Goal: Use online tool/utility: Utilize a website feature to perform a specific function

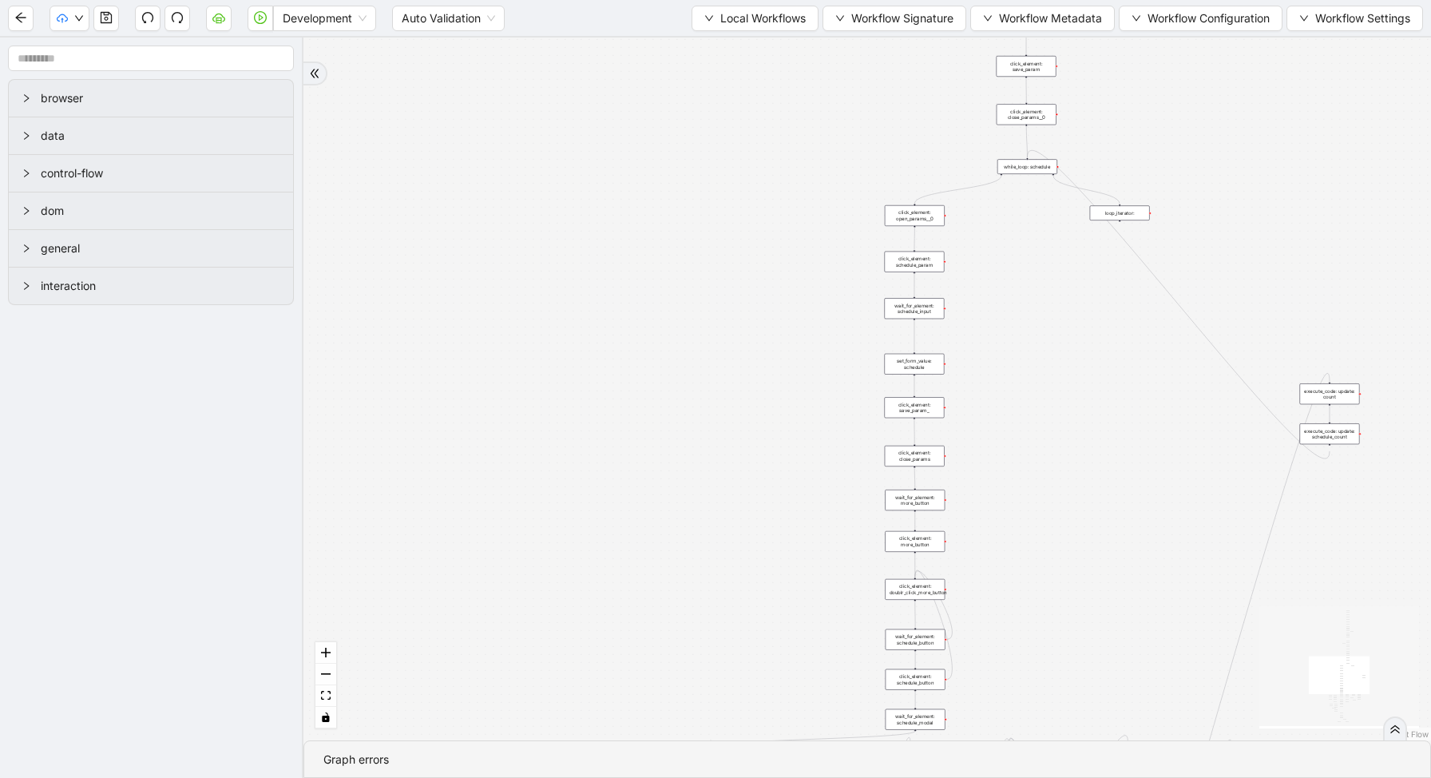
click at [834, 185] on div "trigger new_tab: wait_until_loaded: wait_for_element: param_menu click_element:…" at bounding box center [867, 389] width 1128 height 703
click at [760, 20] on span "Local Workflows" at bounding box center [762, 19] width 85 height 18
click at [756, 43] on span "Select" at bounding box center [748, 50] width 104 height 18
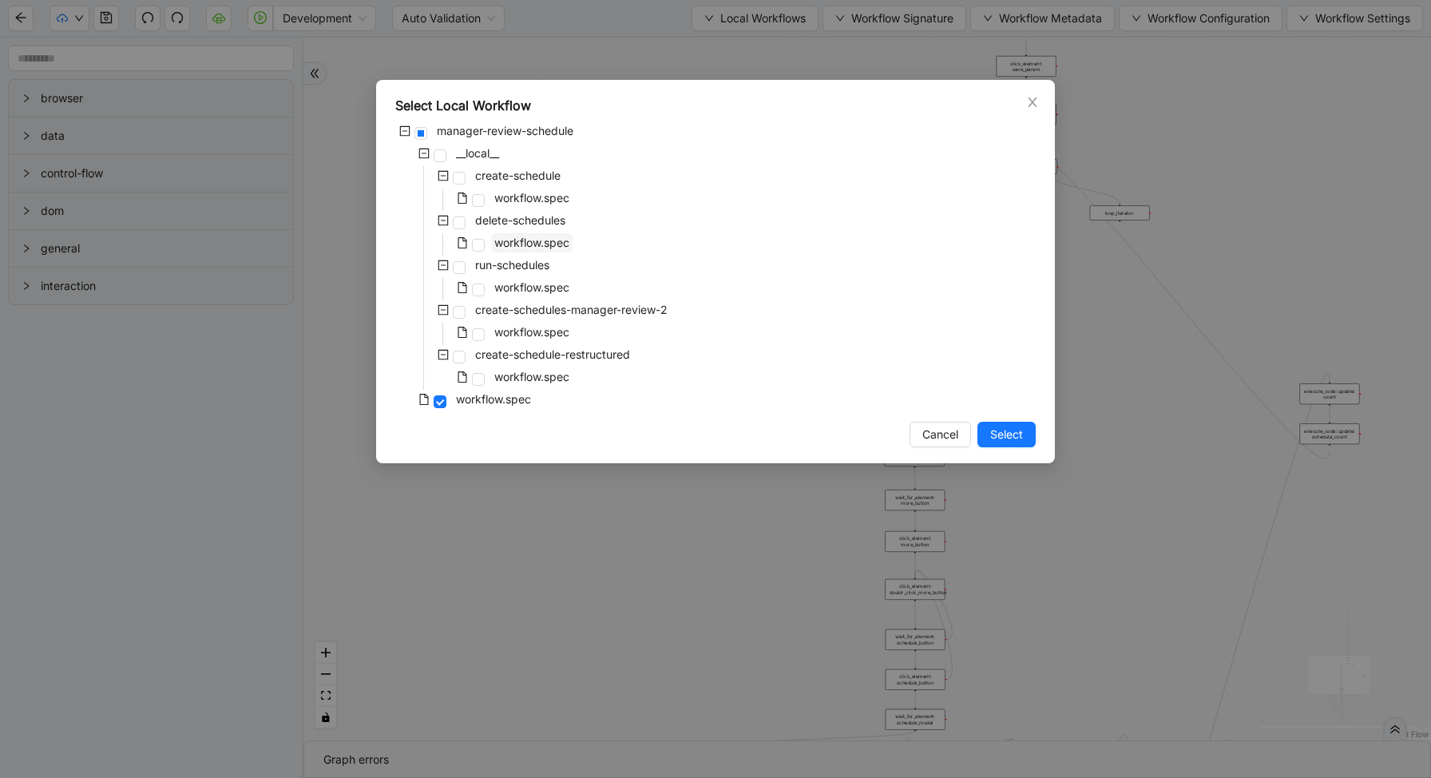
click at [543, 245] on span "workflow.spec" at bounding box center [531, 243] width 75 height 14
click at [1048, 374] on div "Select Local Workflow manager-review-schedule __local__ create-schedule workflo…" at bounding box center [715, 271] width 679 height 383
click at [1094, 364] on div "Select Local Workflow manager-review-schedule __local__ create-schedule workflo…" at bounding box center [715, 389] width 1431 height 778
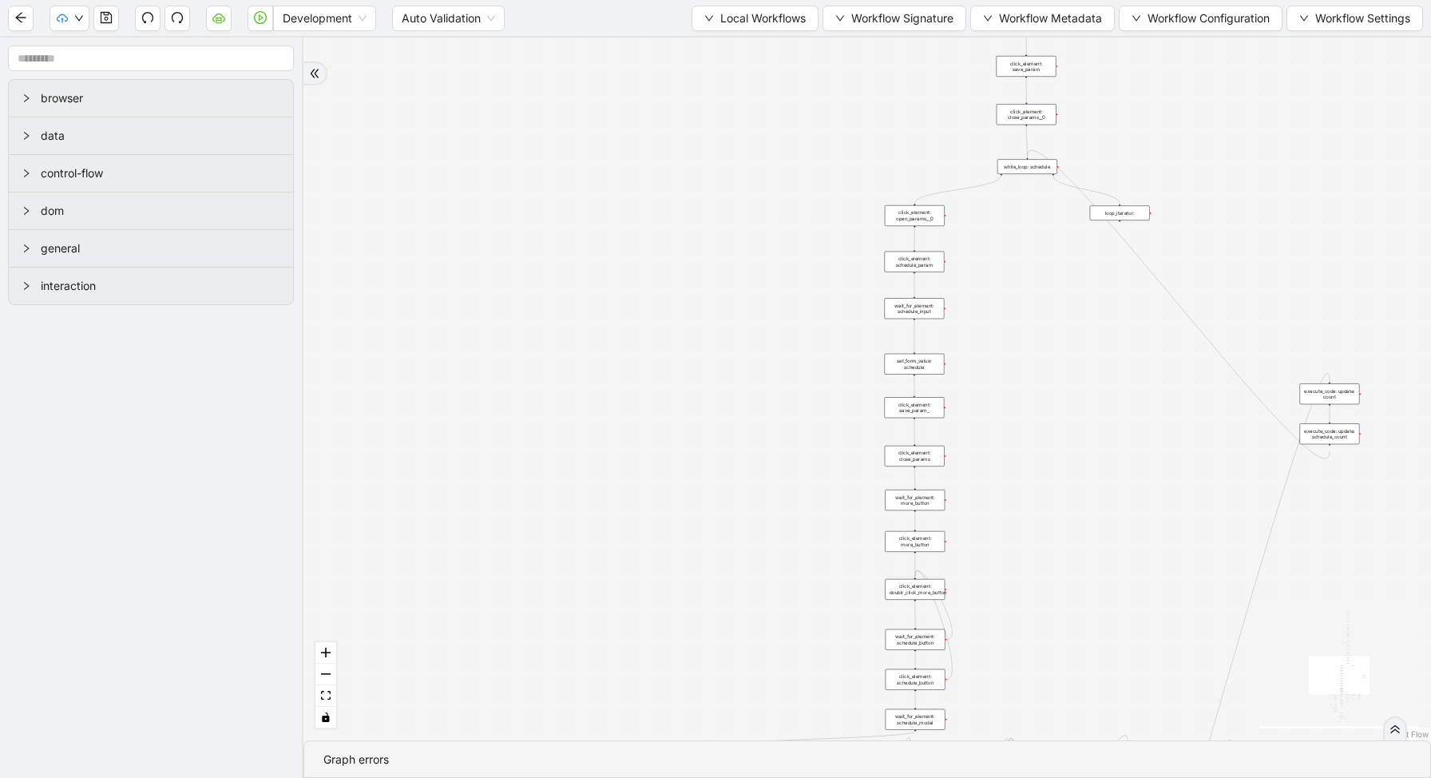
click at [763, 35] on div "Development Auto Validation Local Workflows Workflow Signature Workflow Metadat…" at bounding box center [715, 18] width 1431 height 36
click at [762, 23] on span "Local Workflows" at bounding box center [762, 19] width 85 height 18
click at [757, 49] on span "Select" at bounding box center [748, 50] width 104 height 18
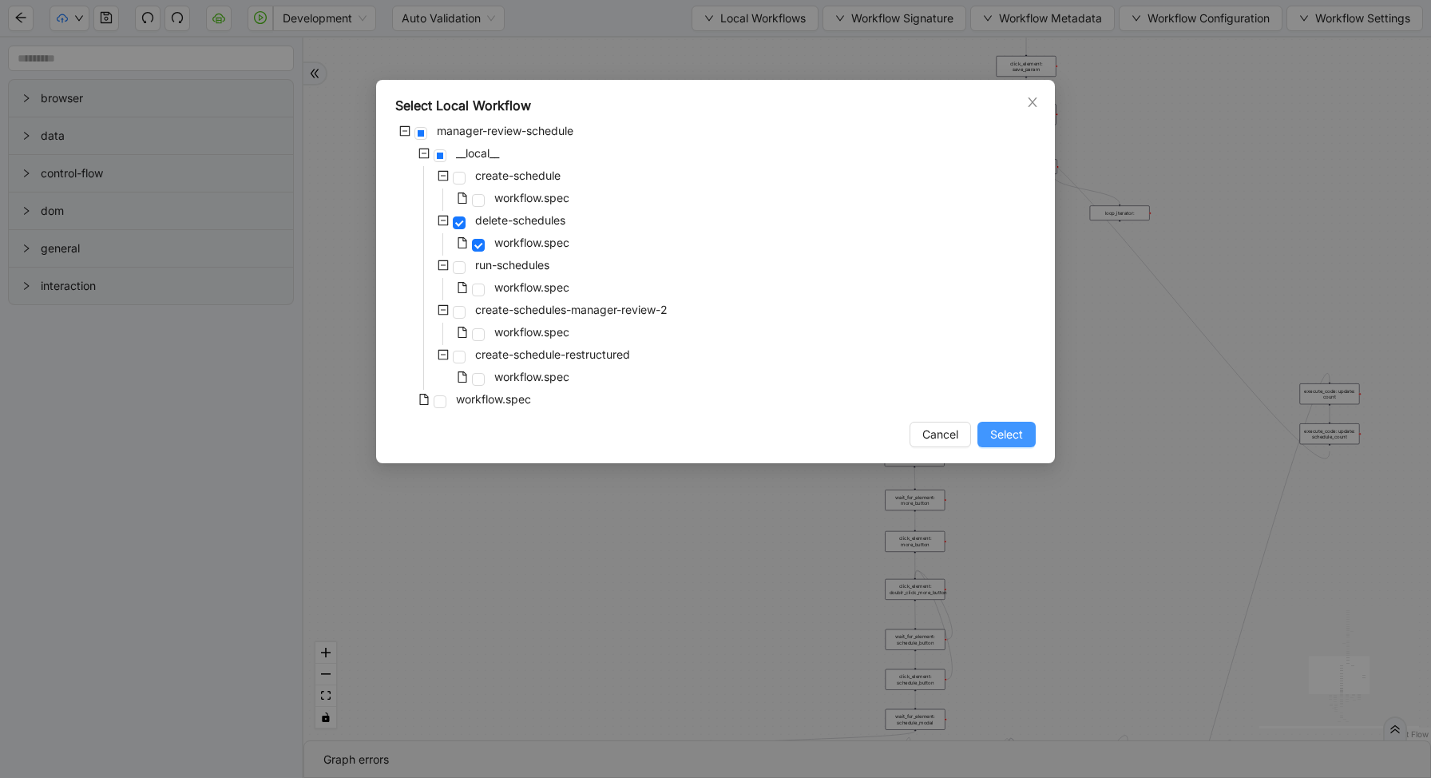
click at [1015, 430] on span "Select" at bounding box center [1006, 435] width 33 height 18
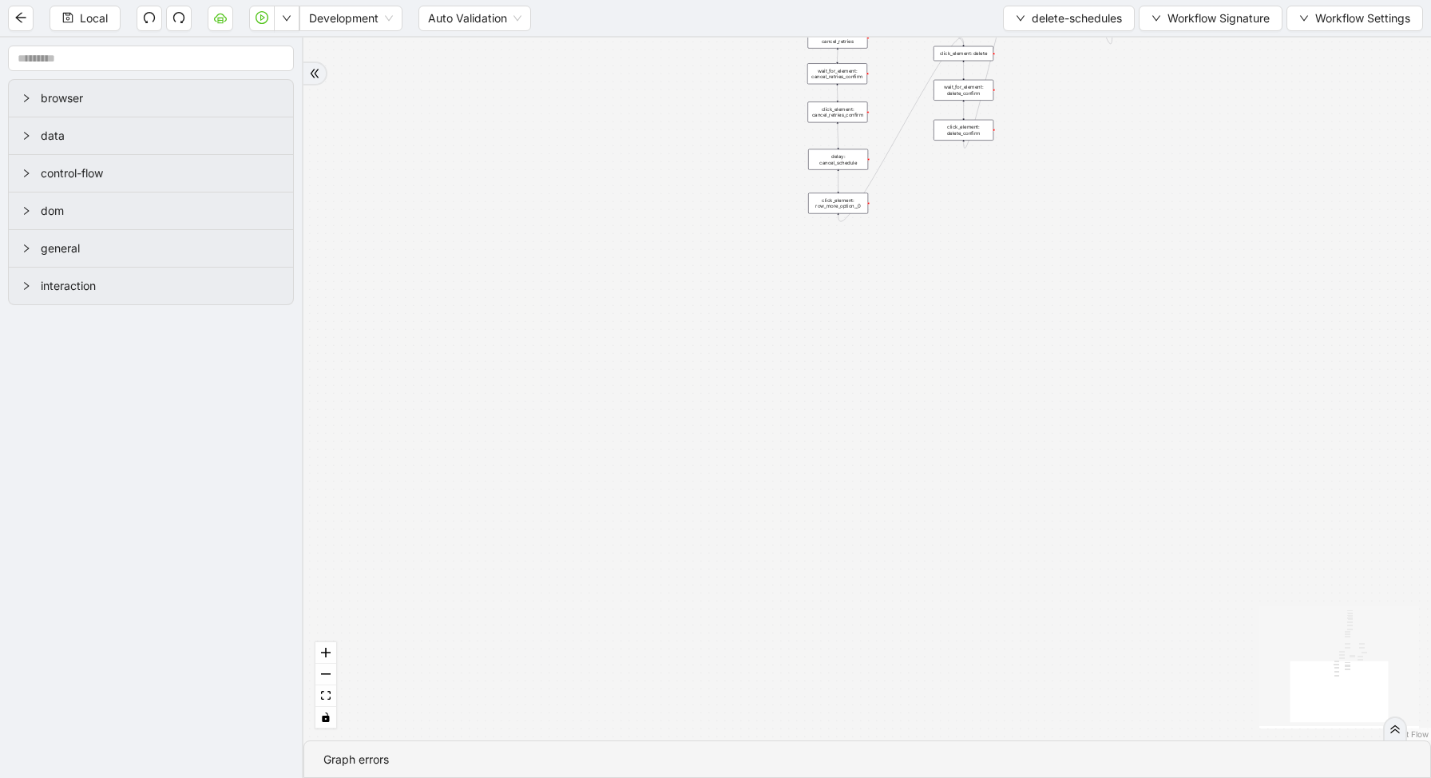
drag, startPoint x: 944, startPoint y: 264, endPoint x: 931, endPoint y: 755, distance: 491.3
click at [933, 752] on section "loopFrom has_cancel fallback is_required_schedule has_next_row fallback has_nex…" at bounding box center [867, 408] width 1128 height 740
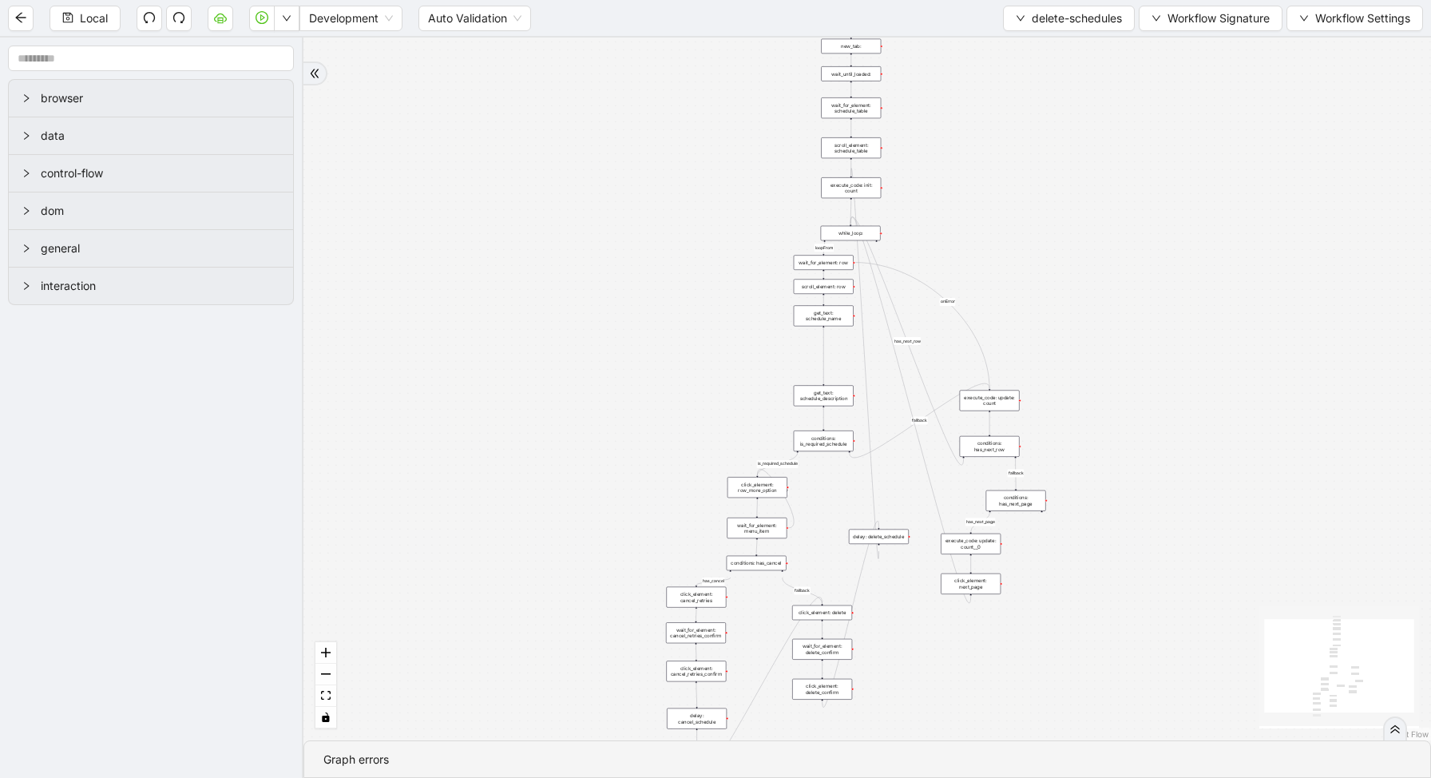
drag, startPoint x: 1151, startPoint y: 504, endPoint x: 1005, endPoint y: 723, distance: 263.8
click at [1006, 723] on div "loopFrom has_cancel fallback is_required_schedule has_next_row fallback has_nex…" at bounding box center [867, 389] width 1128 height 703
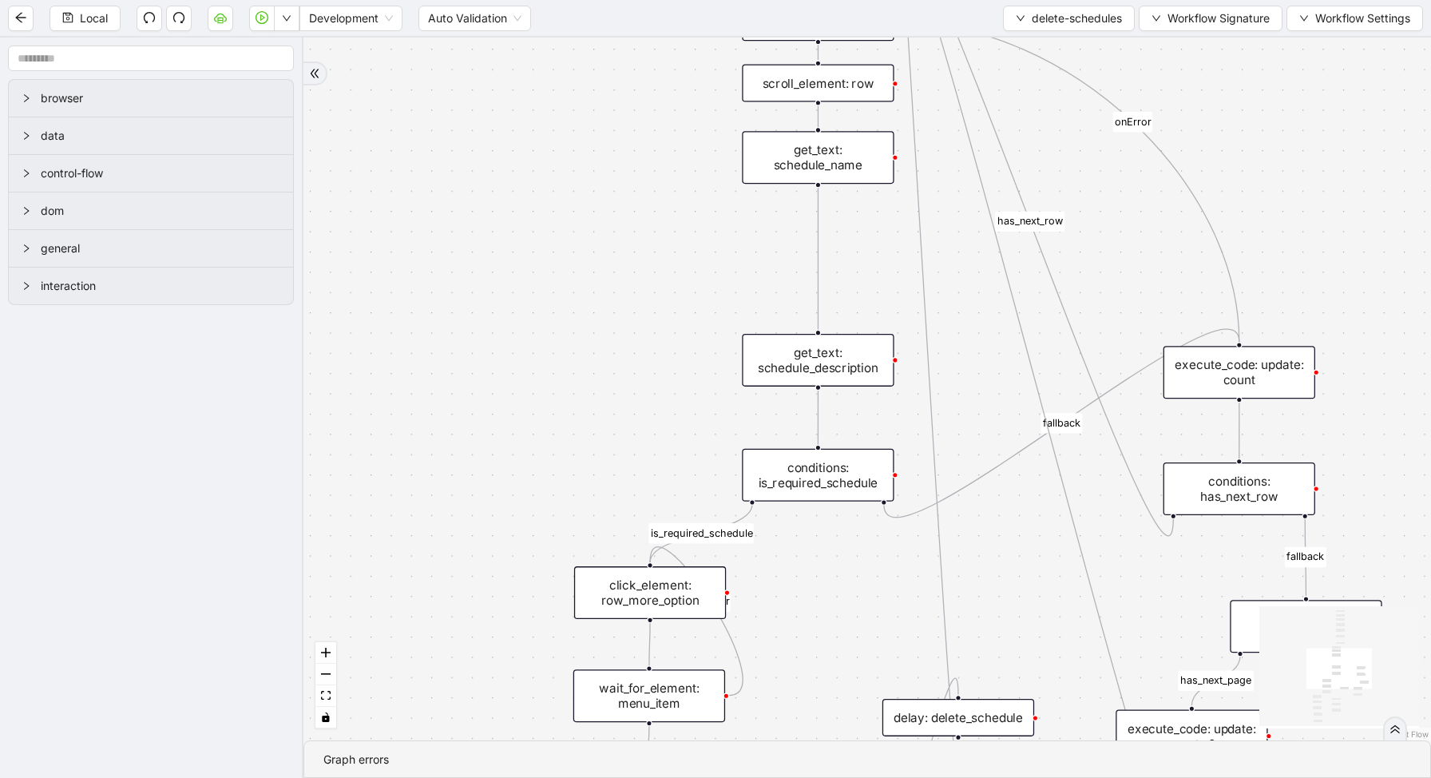
click at [838, 488] on div "conditions: is_required_schedule" at bounding box center [818, 475] width 152 height 53
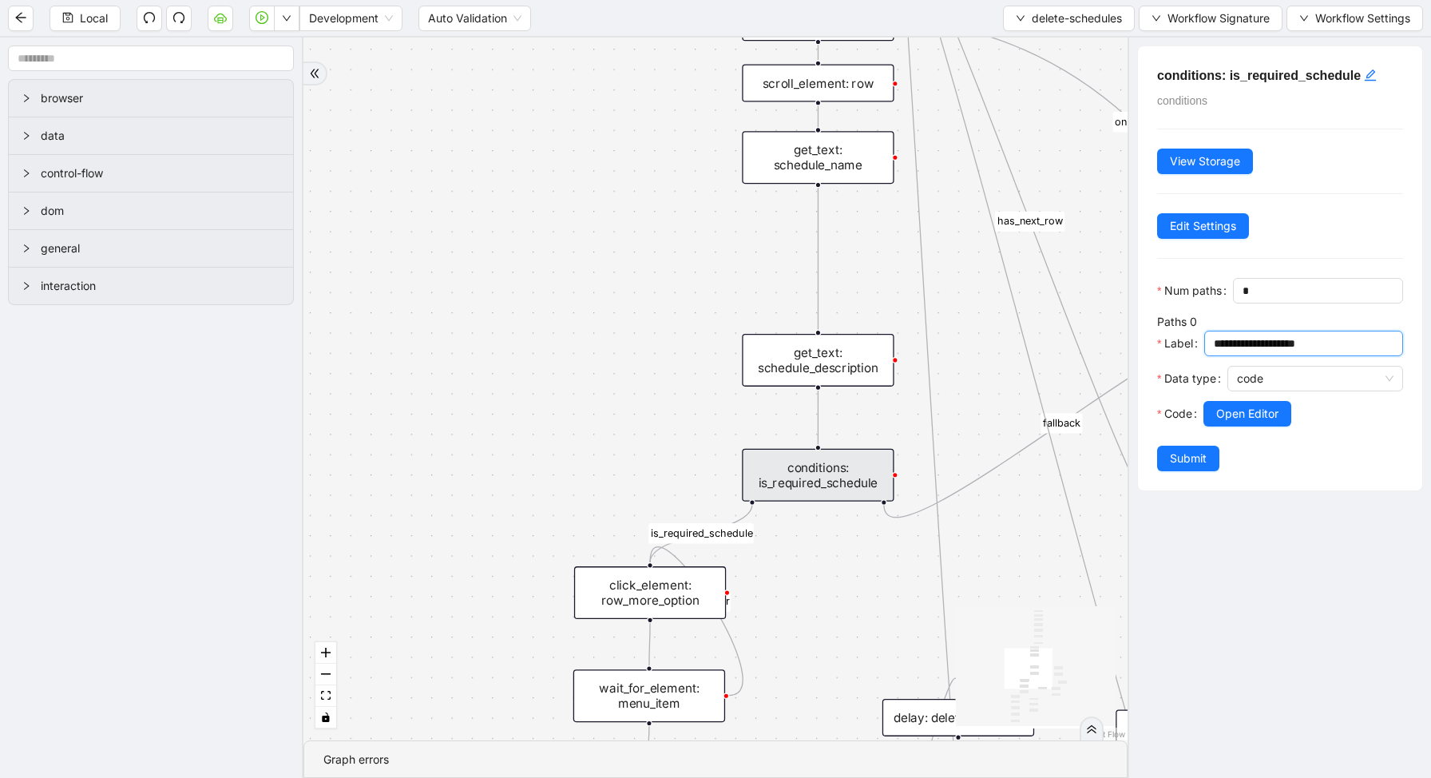
drag, startPoint x: 1329, startPoint y: 344, endPoint x: 1183, endPoint y: 344, distance: 145.3
click at [1187, 344] on div "**********" at bounding box center [1280, 348] width 246 height 35
click at [845, 572] on div "loopFrom has_cancel fallback is_required_schedule has_next_row fallback has_nex…" at bounding box center [715, 389] width 824 height 703
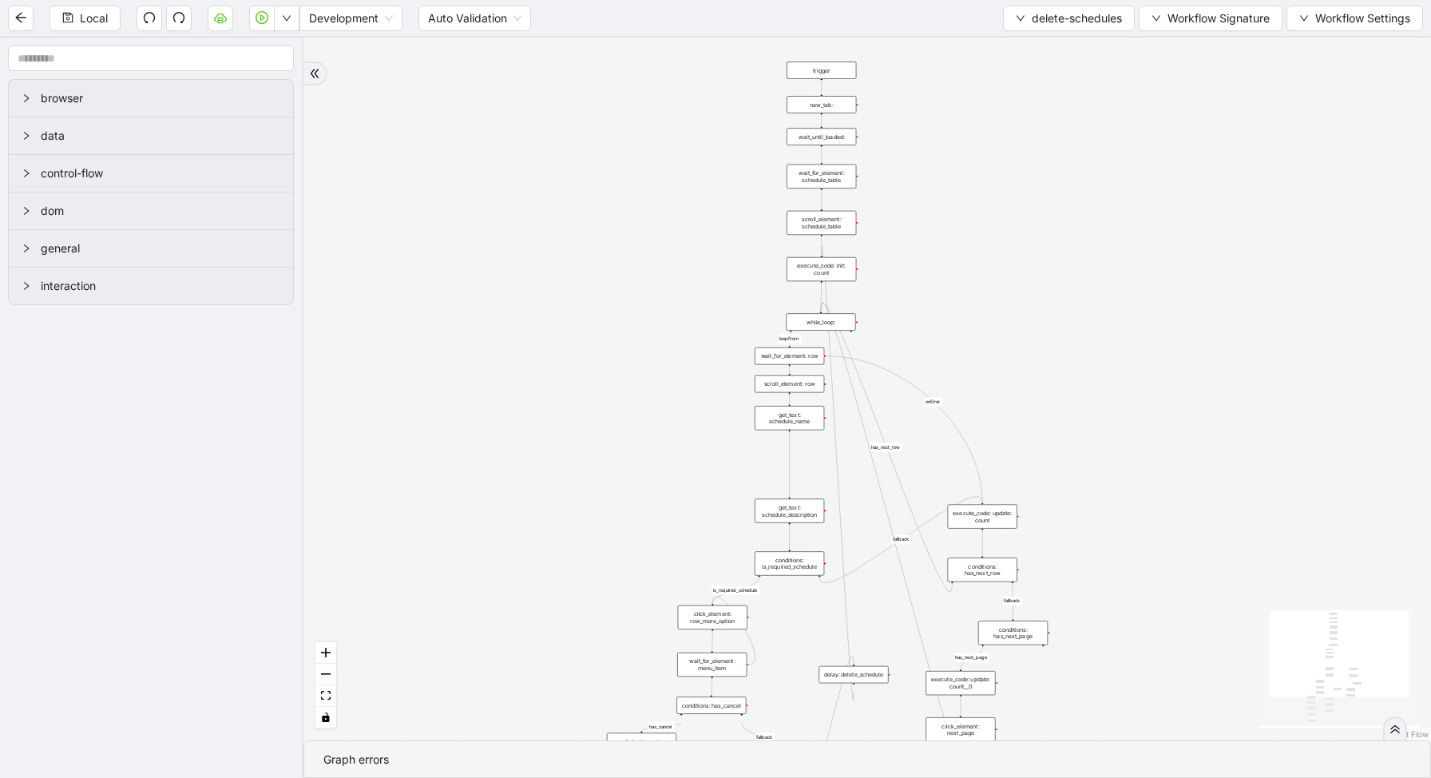
drag, startPoint x: 1029, startPoint y: 217, endPoint x: 992, endPoint y: 200, distance: 41.1
click at [992, 201] on div "loopFrom has_cancel fallback is_required_schedule has_next_row fallback has_nex…" at bounding box center [867, 389] width 1128 height 703
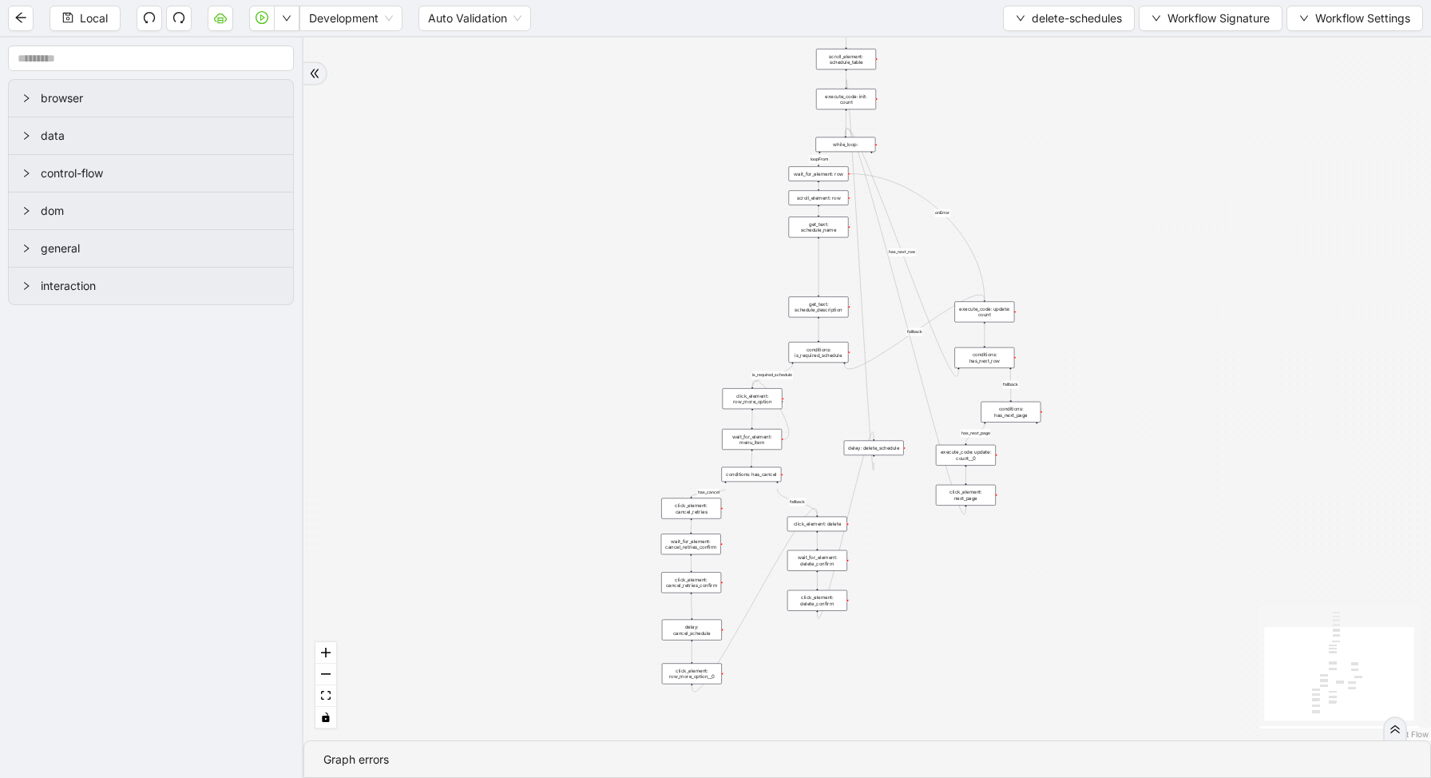
drag, startPoint x: 1138, startPoint y: 438, endPoint x: 1138, endPoint y: 212, distance: 225.2
click at [1138, 214] on div "loopFrom has_cancel fallback is_required_schedule has_next_row fallback has_nex…" at bounding box center [867, 389] width 1128 height 703
